Goal: Transaction & Acquisition: Purchase product/service

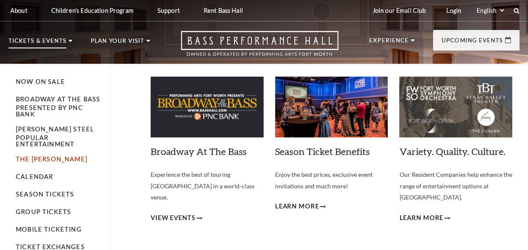
click at [32, 155] on link "The [PERSON_NAME]" at bounding box center [51, 158] width 71 height 7
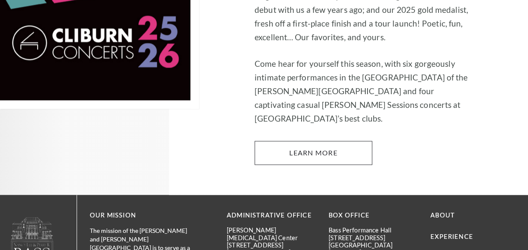
scroll to position [700, 0]
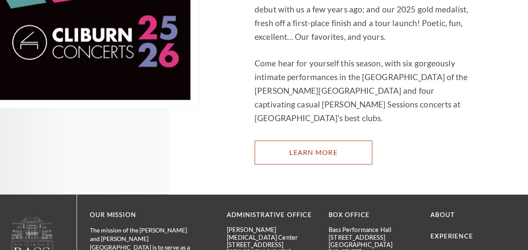
click at [322, 140] on link "Learn More" at bounding box center [314, 152] width 118 height 24
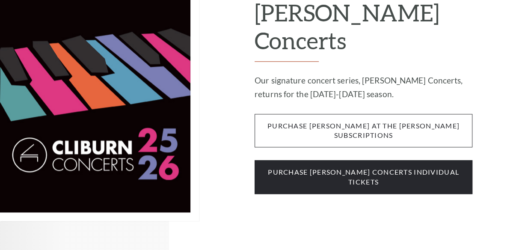
scroll to position [701, 0]
click at [336, 114] on span "purchase cliburn at the kimbell subscriptions" at bounding box center [364, 131] width 218 height 34
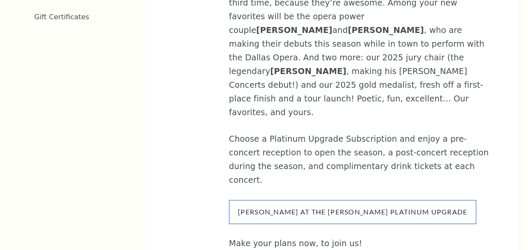
scroll to position [583, 0]
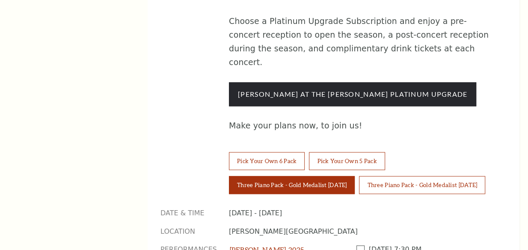
scroll to position [700, 0]
click at [360, 245] on span at bounding box center [363, 249] width 12 height 8
click at [0, 0] on input "checkbox" at bounding box center [0, 0] width 0 height 0
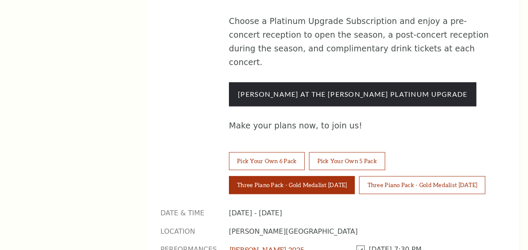
click at [0, 0] on input "checkbox" at bounding box center [0, 0] width 0 height 0
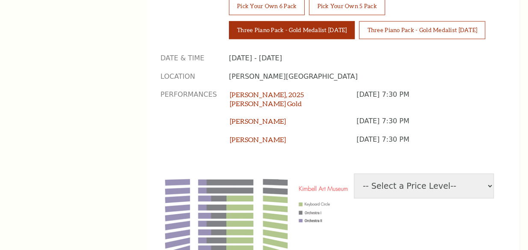
scroll to position [855, 0]
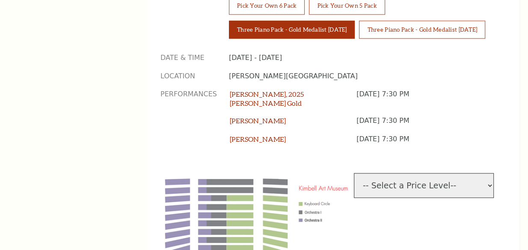
click at [491, 173] on select "-- Select a Price Level-- $70 Keyboard Circle $50 Orchestra I $31.67 Orchestra …" at bounding box center [424, 185] width 140 height 25
select select "[object Object]"
click at [354, 173] on select "-- Select a Price Level-- $70 Keyboard Circle $50 Orchestra I $31.67 Orchestra …" at bounding box center [424, 185] width 140 height 25
select select "1"
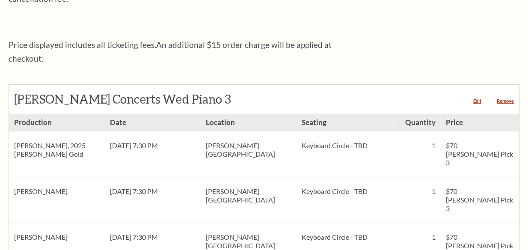
scroll to position [309, 0]
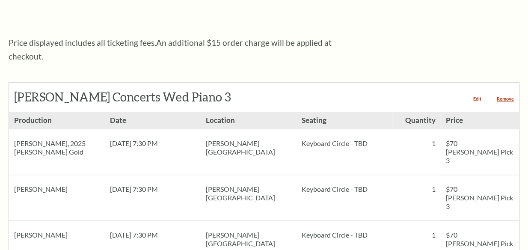
click at [479, 96] on link "Edit" at bounding box center [477, 98] width 8 height 5
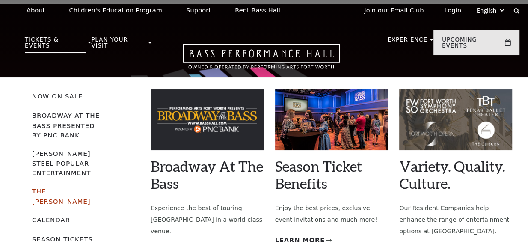
click at [63, 188] on link "The [PERSON_NAME]" at bounding box center [61, 197] width 59 height 18
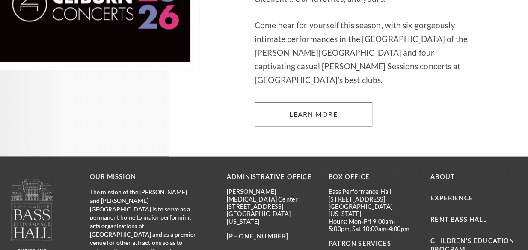
scroll to position [738, 0]
click at [302, 102] on link "Learn More" at bounding box center [314, 114] width 118 height 24
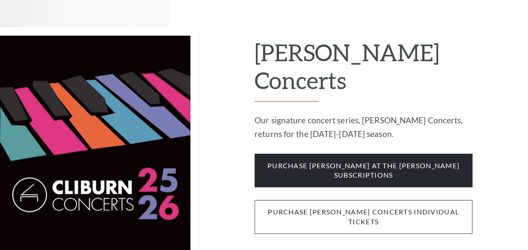
scroll to position [661, 0]
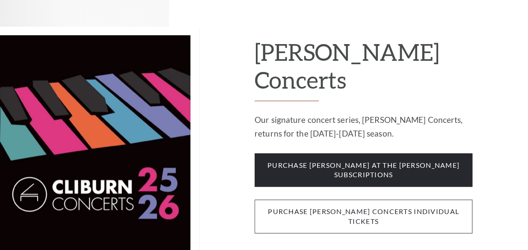
click at [344, 199] on span "purchase [PERSON_NAME] concerts individual tickets" at bounding box center [364, 216] width 218 height 34
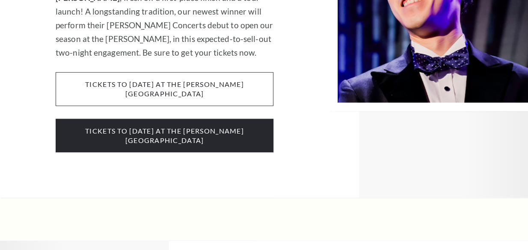
scroll to position [1479, 0]
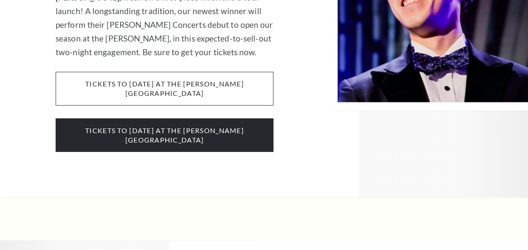
click at [187, 72] on span "tickets to Wednesday, october 1 at the kimbell art museum" at bounding box center [165, 89] width 218 height 34
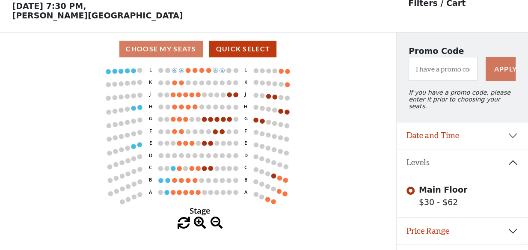
scroll to position [39, 0]
